Goal: Obtain resource: Obtain resource

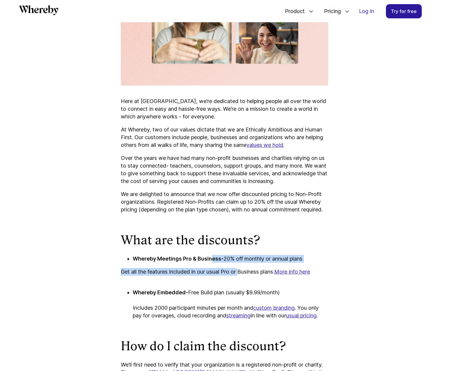
drag, startPoint x: 213, startPoint y: 266, endPoint x: 240, endPoint y: 279, distance: 29.7
click at [240, 279] on div "Here at [GEOGRAPHIC_DATA], we’re dedicated to helping people all over the world…" at bounding box center [224, 299] width 207 height 697
click at [248, 282] on p "Get all the features included in our usual Pro or Business plans. More info here" at bounding box center [224, 275] width 207 height 15
drag, startPoint x: 203, startPoint y: 280, endPoint x: 251, endPoint y: 283, distance: 48.1
click at [251, 283] on p "Get all the features included in our usual Pro or Business plans. More info here" at bounding box center [224, 275] width 207 height 15
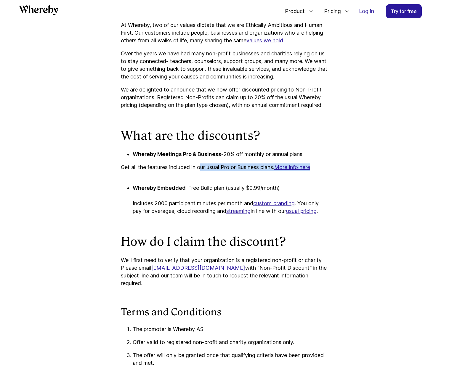
scroll to position [423, 0]
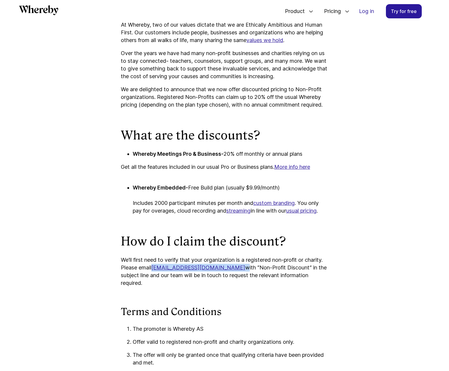
drag, startPoint x: 213, startPoint y: 275, endPoint x: 154, endPoint y: 274, distance: 58.7
click at [154, 274] on p "We’ll first need to verify that your organization is a registered non-profit or…" at bounding box center [224, 271] width 207 height 31
copy p "[EMAIL_ADDRESS][DOMAIN_NAME]"
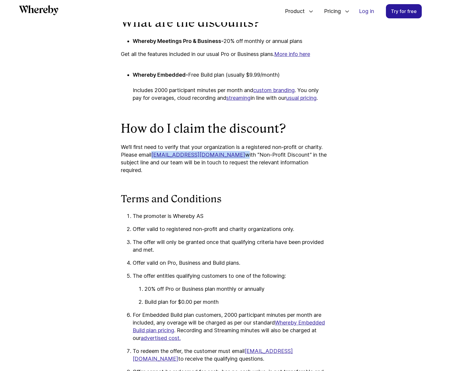
scroll to position [591, 0]
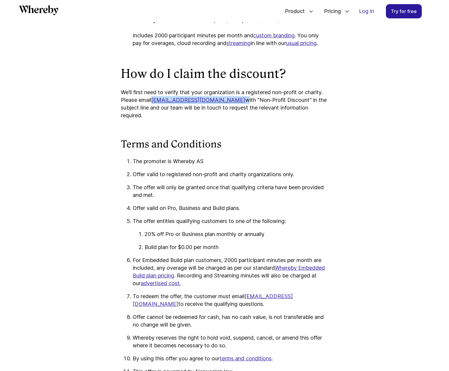
copy p "[EMAIL_ADDRESS][DOMAIN_NAME]"
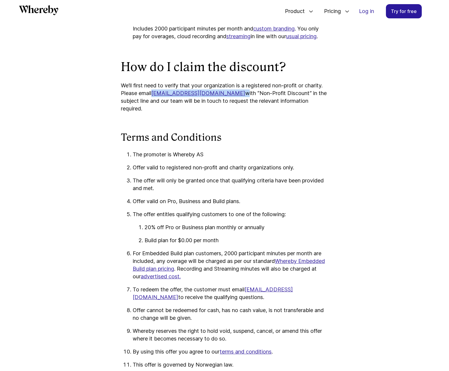
scroll to position [609, 0]
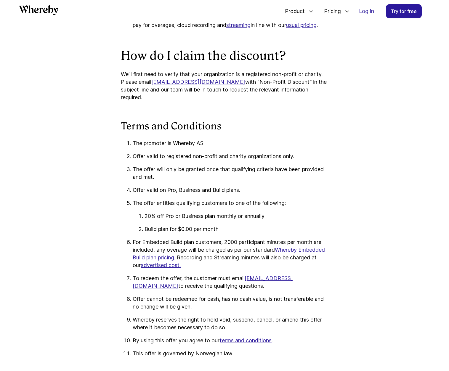
click at [180, 156] on p "Offer valid to registered non-profit and charity organizations only." at bounding box center [230, 157] width 195 height 8
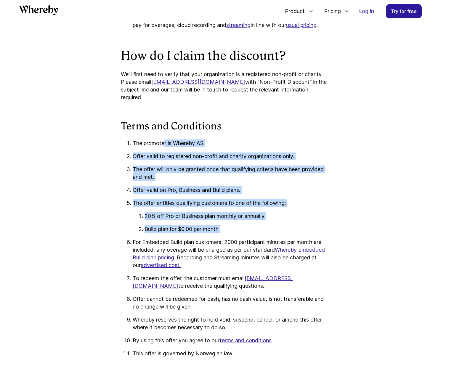
drag, startPoint x: 166, startPoint y: 144, endPoint x: 246, endPoint y: 235, distance: 121.7
click at [246, 235] on ol "The promoter is Whereby AS Offer valid to registered non-profit and charity org…" at bounding box center [224, 248] width 207 height 218
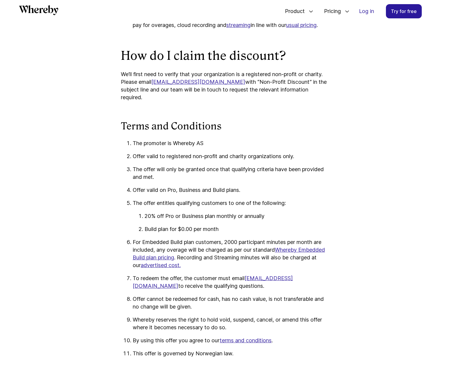
click at [227, 246] on p "For Embedded Build plan customers, 2000 participant minutes per month are inclu…" at bounding box center [230, 253] width 195 height 31
drag, startPoint x: 228, startPoint y: 90, endPoint x: 279, endPoint y: 88, distance: 50.7
click at [279, 88] on p "We’ll first need to verify that your organization is a registered non-profit or…" at bounding box center [224, 85] width 207 height 31
copy p "Non-Profit Discount"
